Goal: Check status: Check status

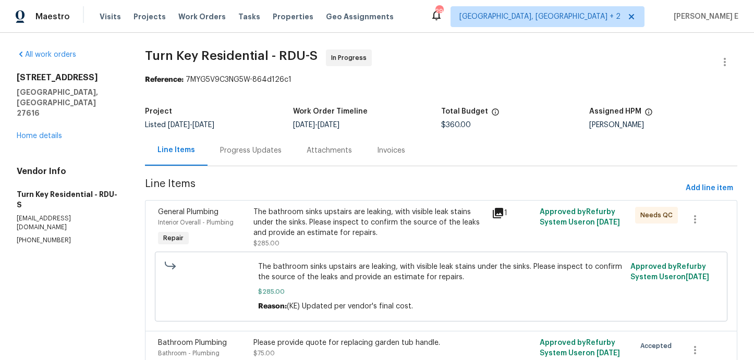
click at [264, 143] on div "Progress Updates" at bounding box center [250, 150] width 87 height 31
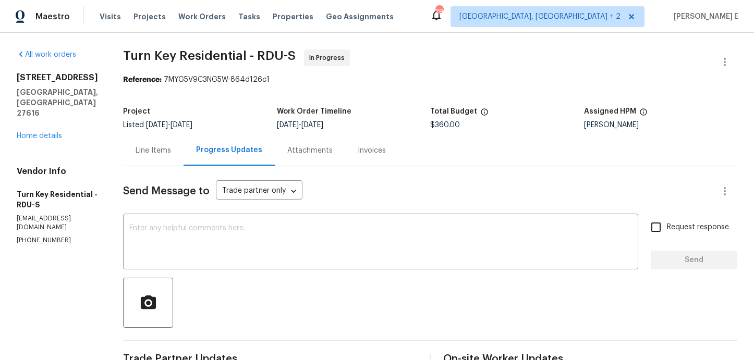
click at [171, 154] on div "Line Items" at bounding box center [153, 150] width 35 height 10
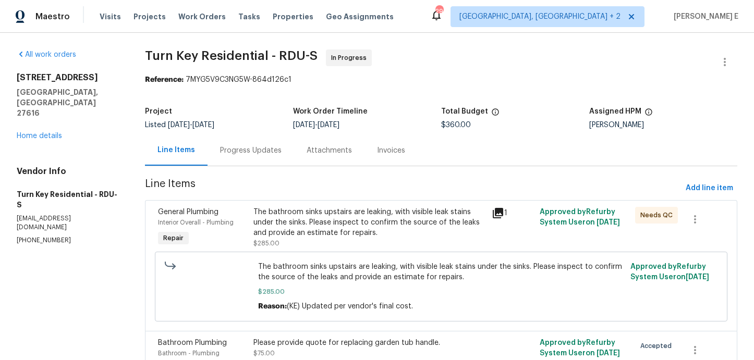
scroll to position [122, 0]
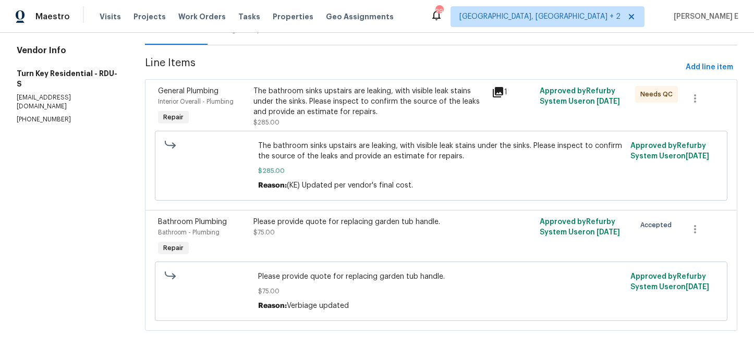
click at [327, 229] on div "Please provide quote for replacing garden tub handle. $75.00" at bounding box center [369, 227] width 232 height 21
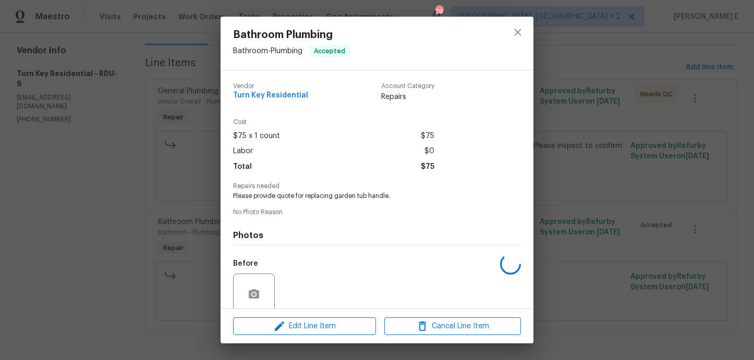
scroll to position [84, 0]
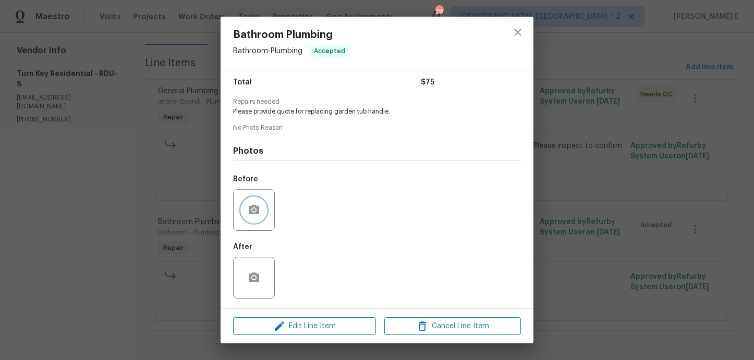
click at [246, 204] on button "button" at bounding box center [253, 210] width 25 height 25
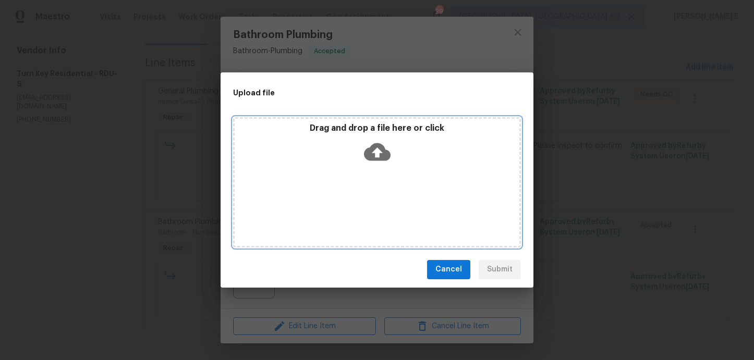
click at [377, 151] on icon at bounding box center [377, 152] width 27 height 27
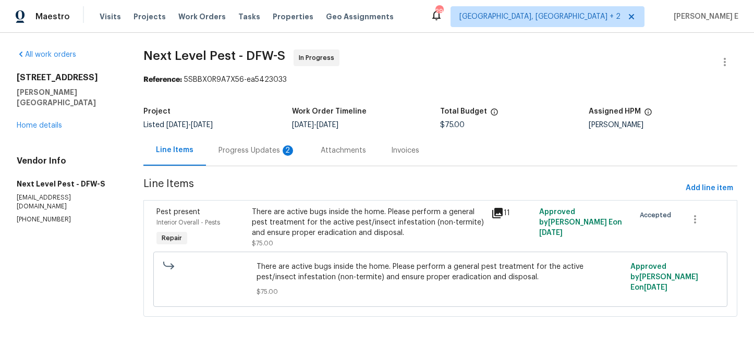
click at [286, 149] on div "2" at bounding box center [288, 150] width 10 height 10
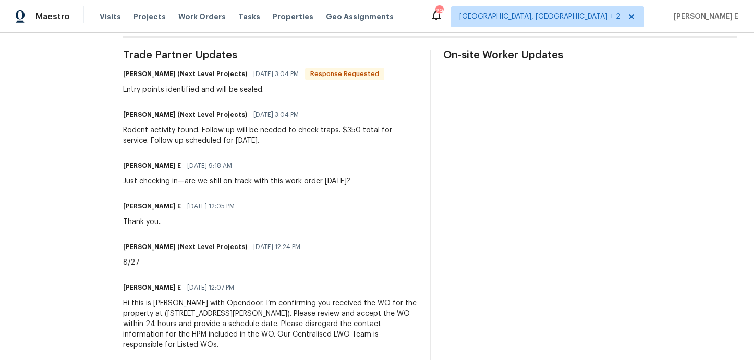
scroll to position [313, 0]
